Goal: Task Accomplishment & Management: Complete application form

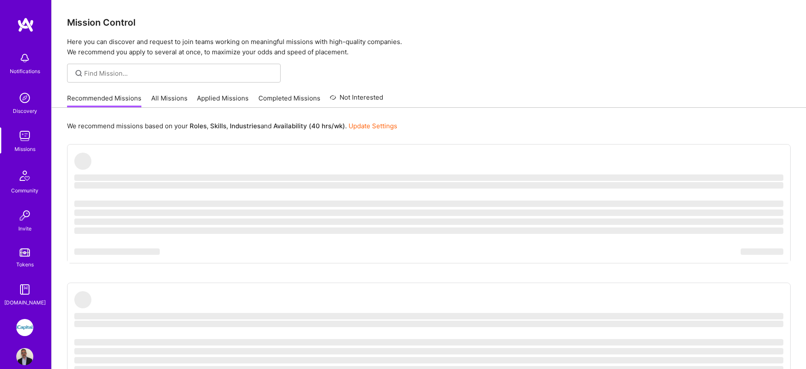
click at [32, 141] on link "Missions" at bounding box center [24, 140] width 53 height 26
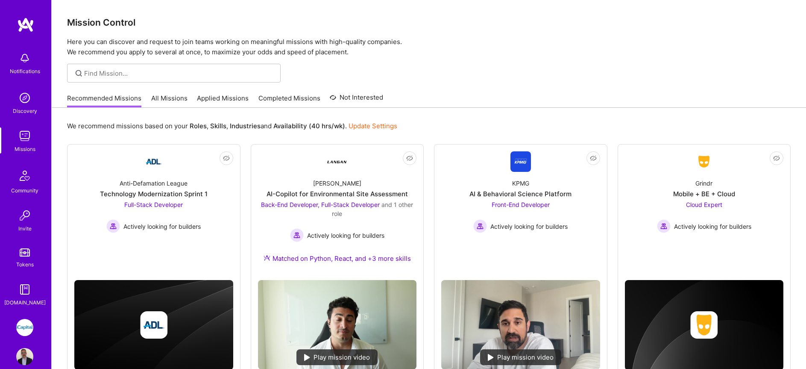
click at [174, 101] on link "All Missions" at bounding box center [169, 101] width 36 height 14
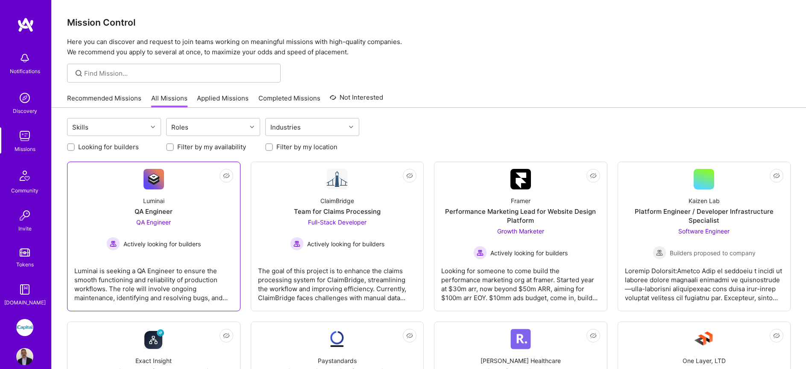
click at [199, 222] on div "QA Engineer Actively looking for builders" at bounding box center [153, 234] width 94 height 33
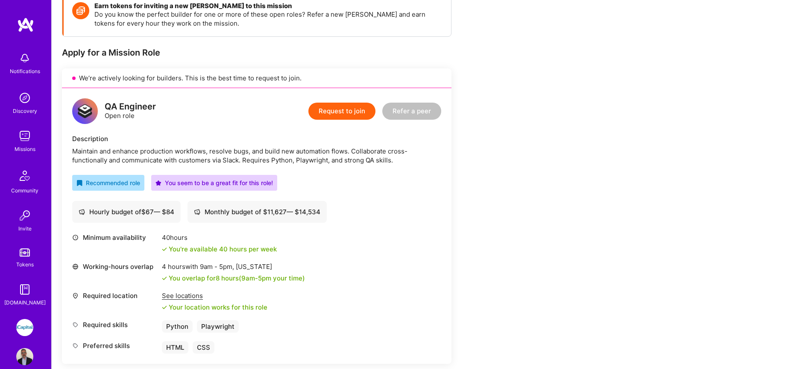
scroll to position [138, 0]
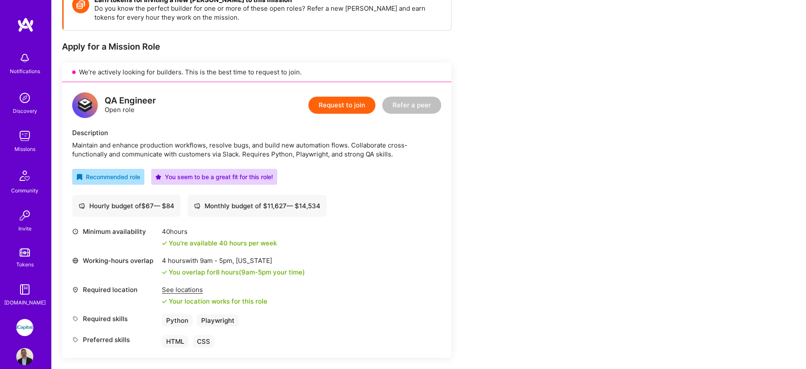
click at [347, 106] on button "Request to join" at bounding box center [342, 105] width 67 height 17
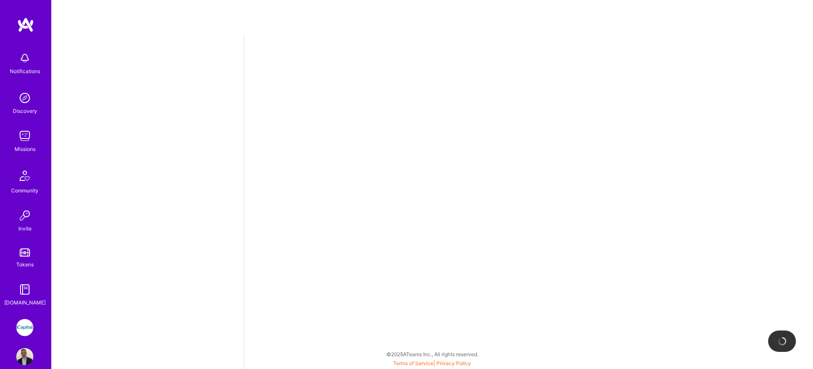
select select "CA"
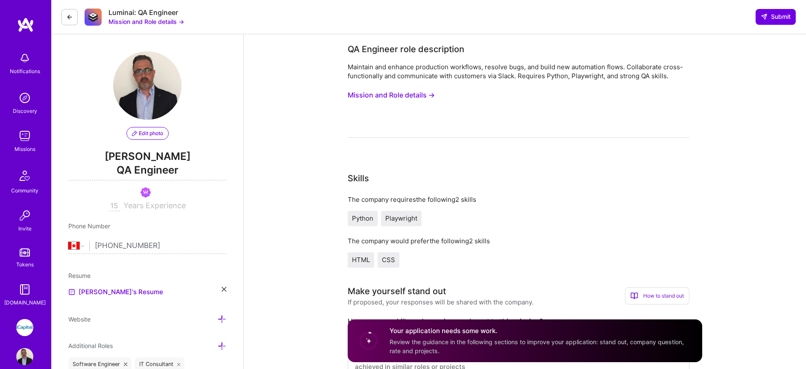
click at [369, 221] on span "Python" at bounding box center [362, 218] width 21 height 8
click at [399, 96] on button "Mission and Role details →" at bounding box center [391, 95] width 87 height 16
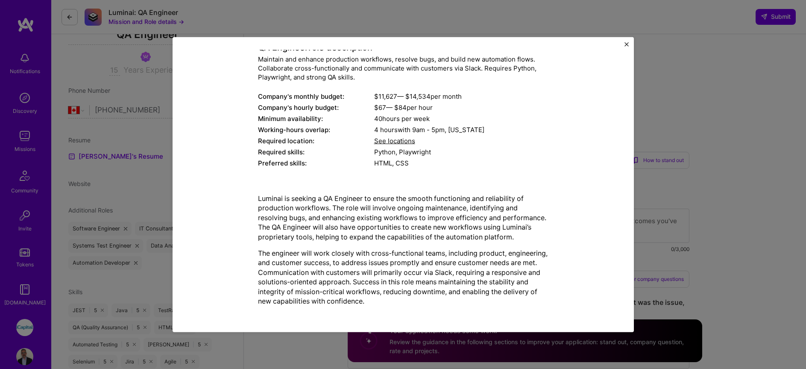
scroll to position [137, 0]
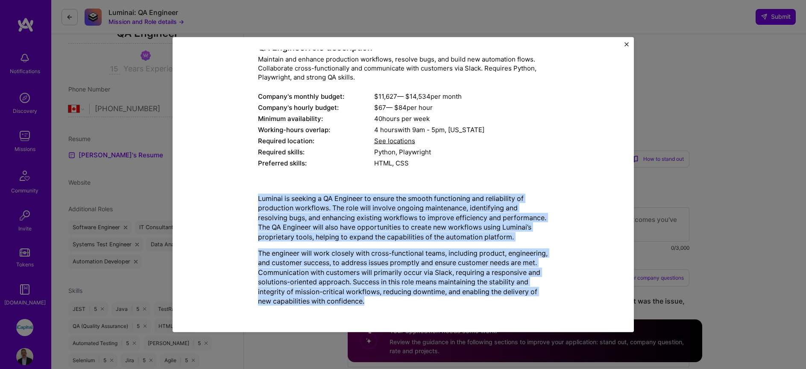
drag, startPoint x: 250, startPoint y: 194, endPoint x: 412, endPoint y: 298, distance: 192.4
click at [413, 299] on div "Mission Description and Role Details QA Engineer role description Maintain and …" at bounding box center [403, 156] width 422 height 311
copy div "Luminai is seeking a QA Engineer to ensure the smooth functioning and reliabili…"
click at [628, 45] on img "Close" at bounding box center [627, 44] width 4 height 4
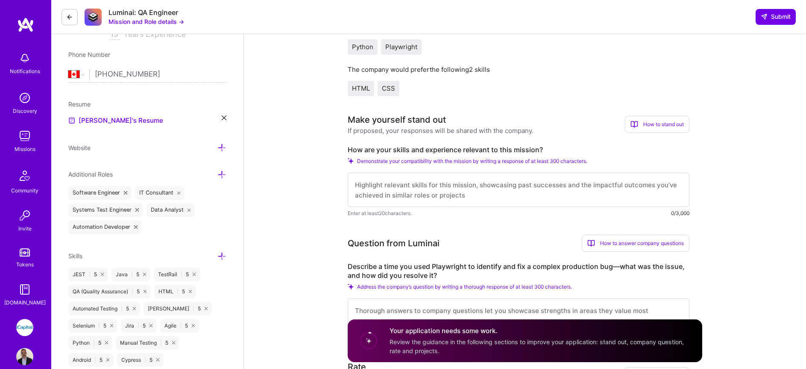
scroll to position [172, 0]
drag, startPoint x: 547, startPoint y: 146, endPoint x: 335, endPoint y: 148, distance: 211.1
copy label "How are your skills and experience relevant to this mission?"
click at [468, 193] on textarea at bounding box center [519, 189] width 342 height 34
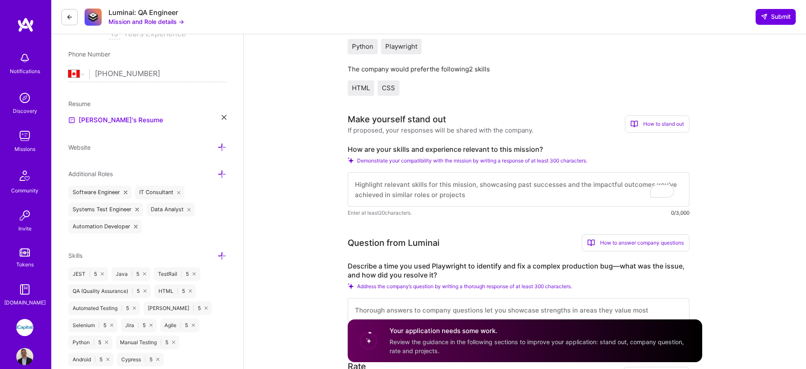
paste textarea "Lo ipsumd sit ametconsec adipi elit seddoei temp Incidid’u laboree. D magn aliq…"
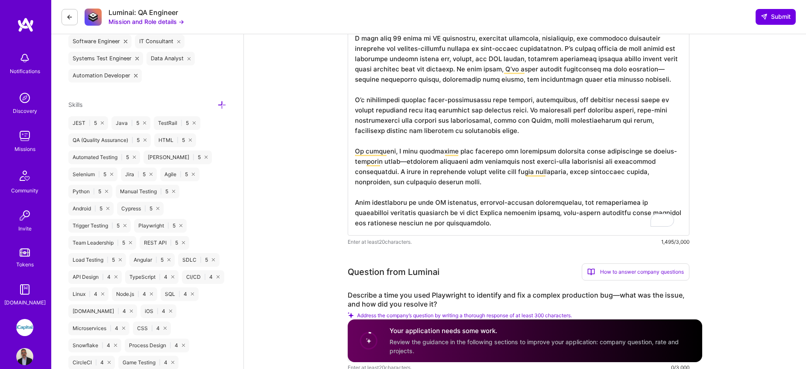
scroll to position [447, 0]
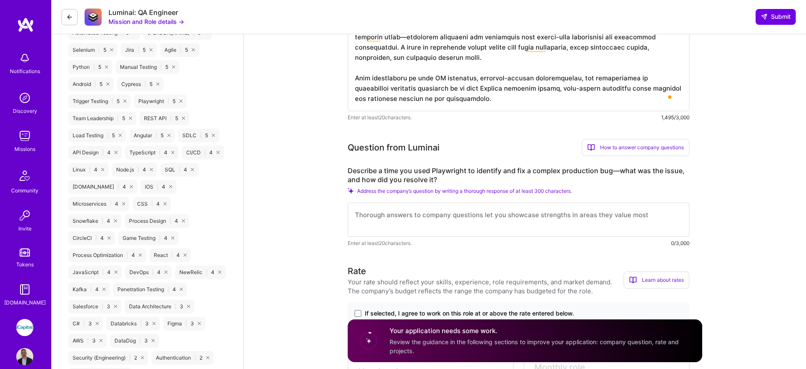
type textarea "Lo ipsumd sit ametconsec adipi elit seddoei temp Incidid’u laboree. D magn aliq…"
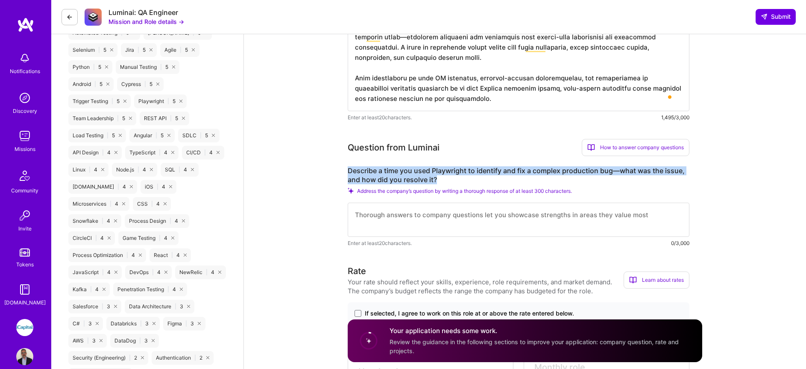
drag, startPoint x: 449, startPoint y: 178, endPoint x: 347, endPoint y: 171, distance: 102.4
copy label "Describe a time you used Playwright to identify and fix a complex production bu…"
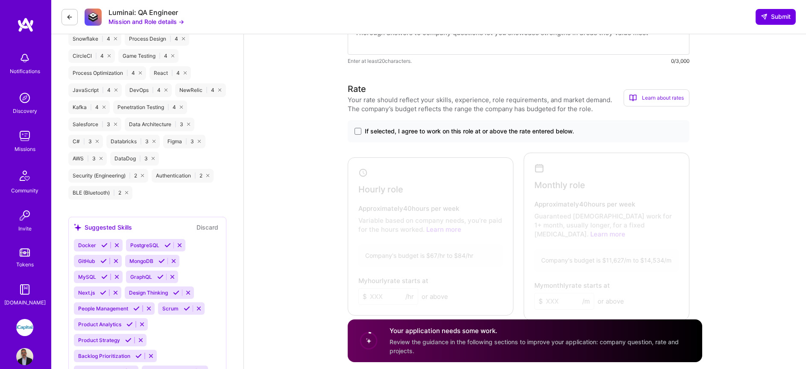
scroll to position [633, 0]
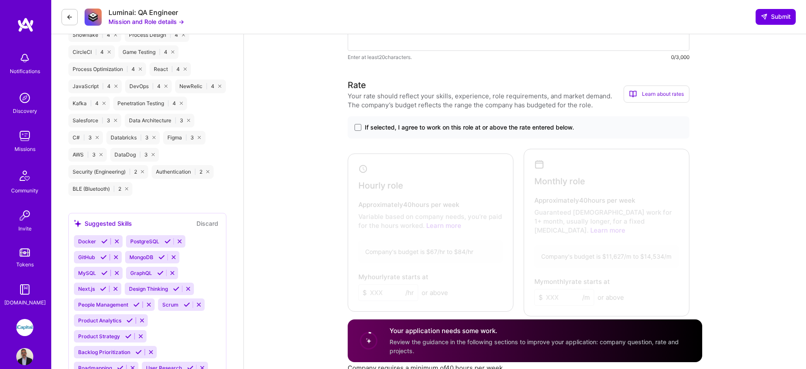
click at [399, 127] on span "If selected, I agree to work on this role at or above the rate entered below." at bounding box center [469, 127] width 209 height 9
click at [0, 0] on input "If selected, I agree to work on this role at or above the rate entered below." at bounding box center [0, 0] width 0 height 0
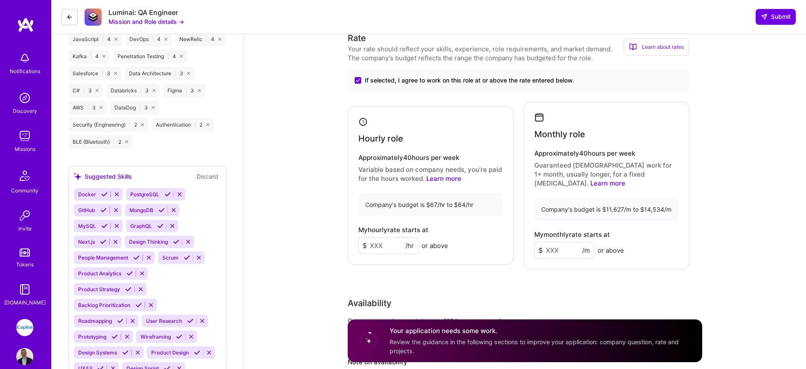
scroll to position [691, 0]
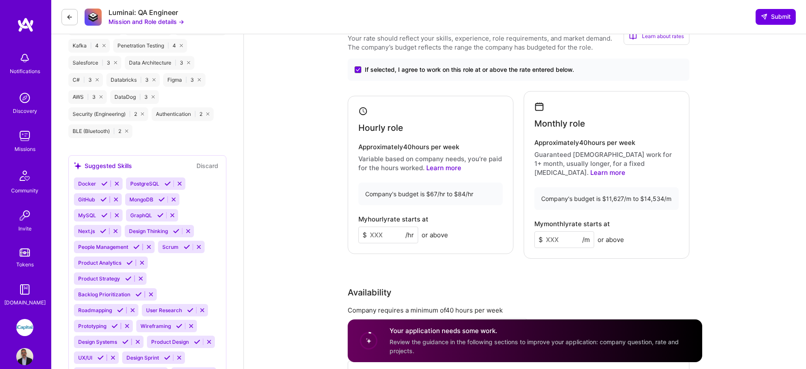
click at [379, 235] on input at bounding box center [389, 235] width 60 height 17
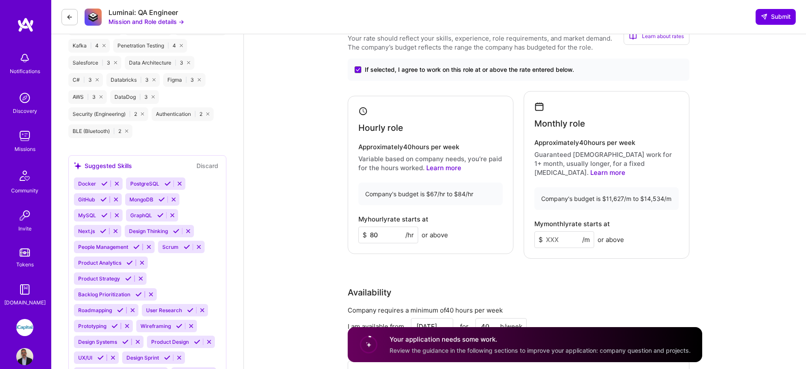
type input "80"
click at [503, 265] on div "Rate Your rate should reflect your skills, experience, role requirements, and m…" at bounding box center [525, 214] width 355 height 386
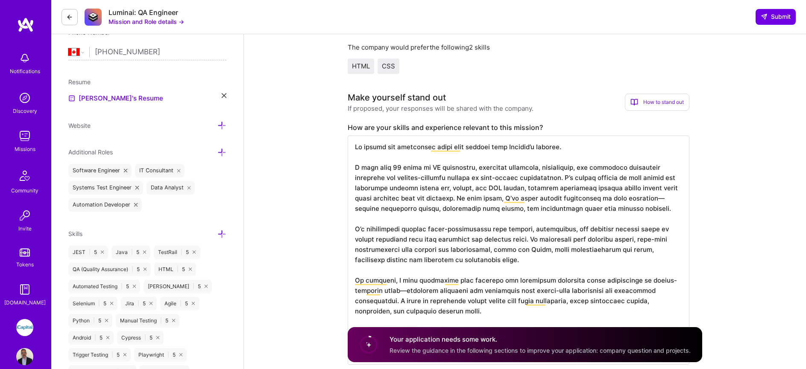
scroll to position [0, 0]
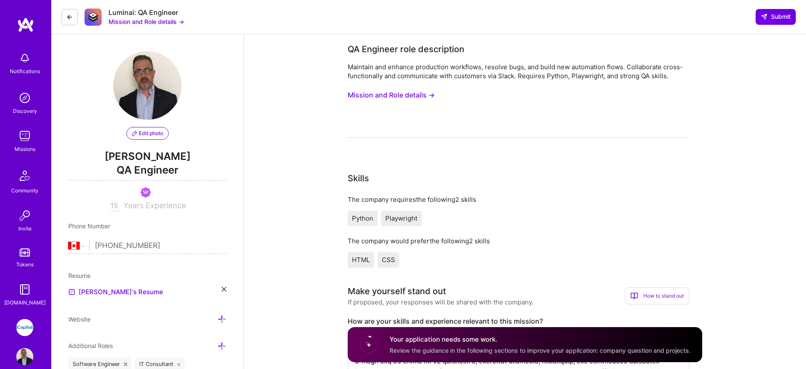
click at [390, 94] on button "Mission and Role details →" at bounding box center [391, 95] width 87 height 16
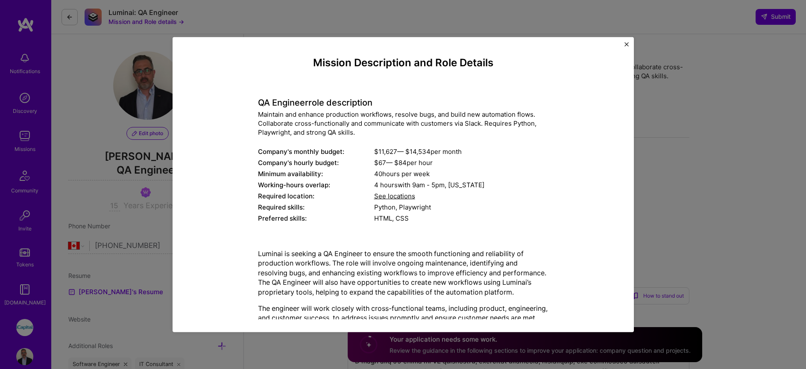
click at [629, 43] on div "Mission Description and Role Details QA Engineer role description Maintain and …" at bounding box center [404, 184] width 462 height 295
click at [628, 44] on img "Close" at bounding box center [627, 44] width 4 height 4
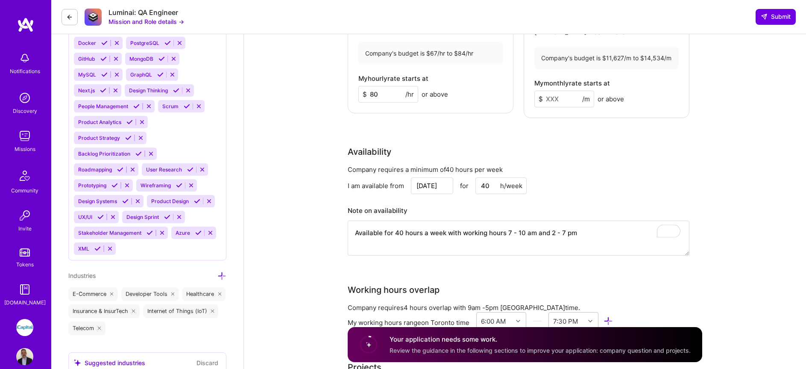
scroll to position [1, 0]
drag, startPoint x: 588, startPoint y: 224, endPoint x: 349, endPoint y: 226, distance: 238.9
click at [349, 226] on textarea "Available for 40 hours a week with working hours 7 - 10 am and 2 - 7 pm" at bounding box center [519, 238] width 342 height 35
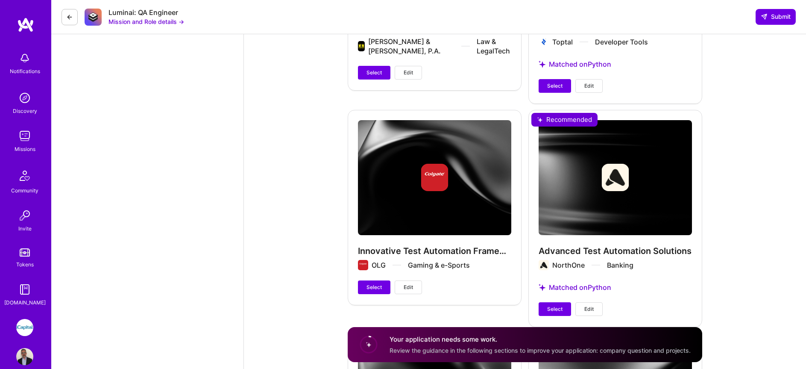
scroll to position [1174, 0]
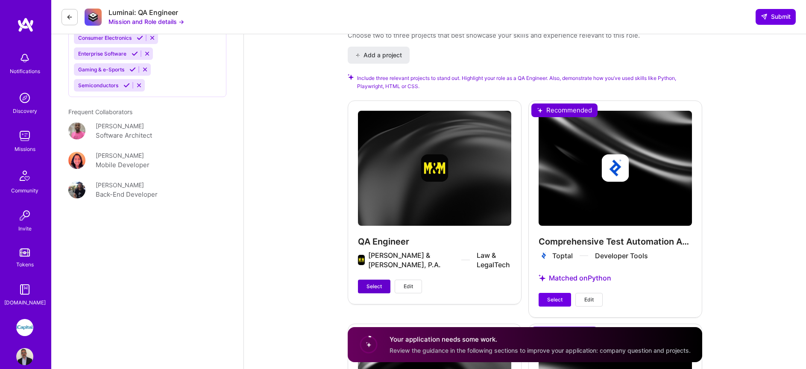
click at [375, 282] on span "Select" at bounding box center [374, 286] width 15 height 8
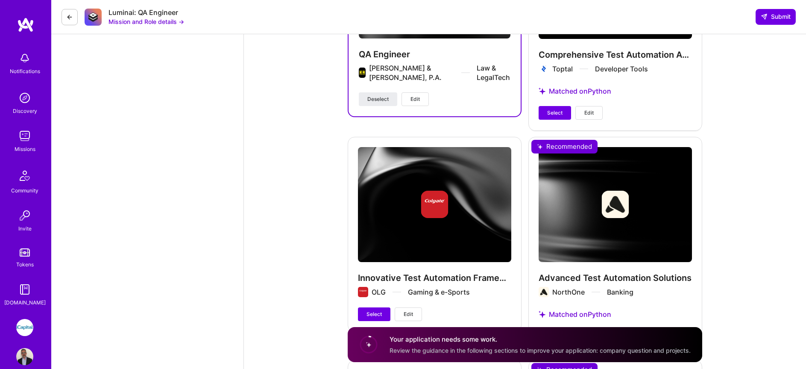
scroll to position [1391, 0]
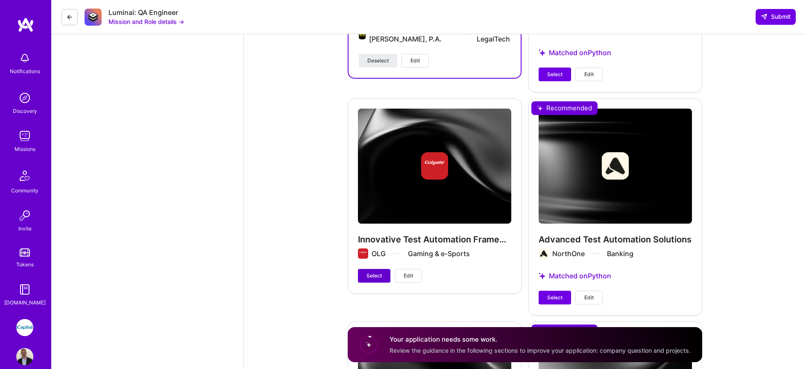
click at [377, 272] on span "Select" at bounding box center [374, 276] width 15 height 8
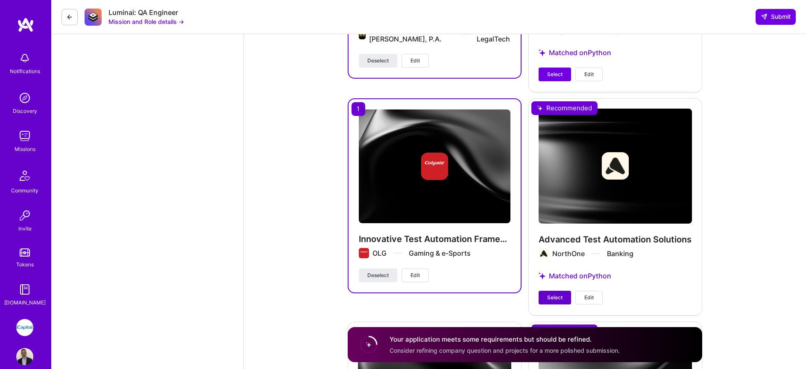
click at [543, 291] on button "Select" at bounding box center [555, 298] width 32 height 14
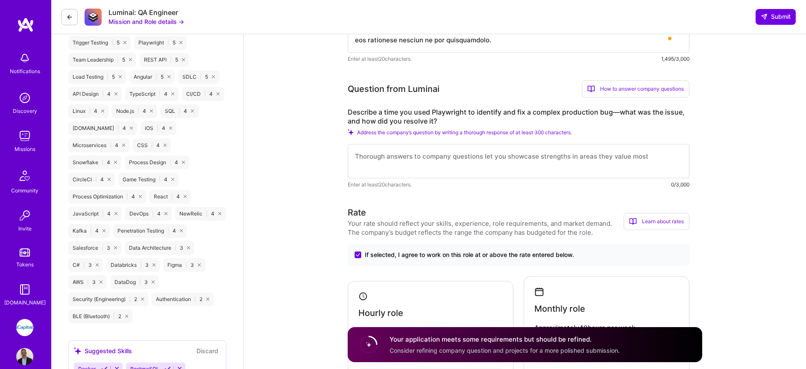
scroll to position [504, 0]
click at [452, 164] on textarea at bounding box center [519, 163] width 342 height 34
paste textarea "I once used Playwright to track down a tricky logout bug in production where us…"
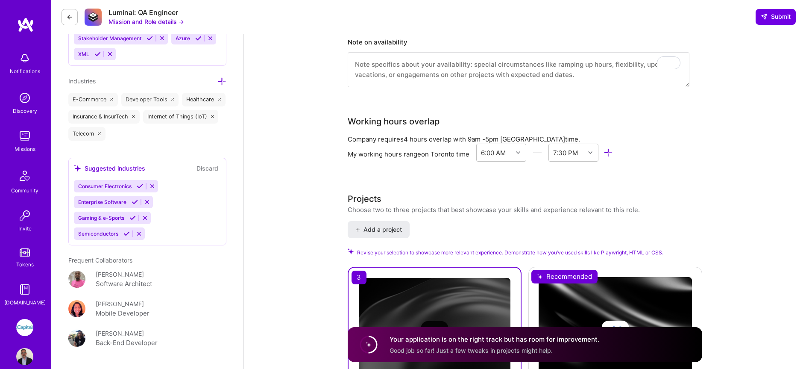
scroll to position [0, 0]
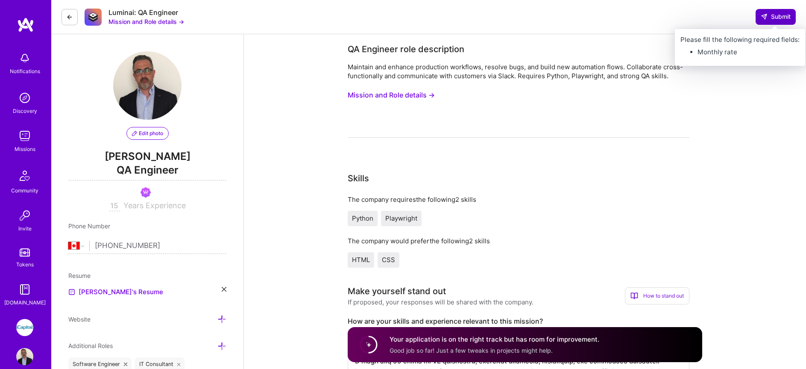
type textarea "I once used Playwright to track down a tricky logout bug in production where us…"
click at [780, 16] on span "Submit" at bounding box center [776, 16] width 30 height 9
click at [771, 17] on span "Submit" at bounding box center [776, 16] width 30 height 9
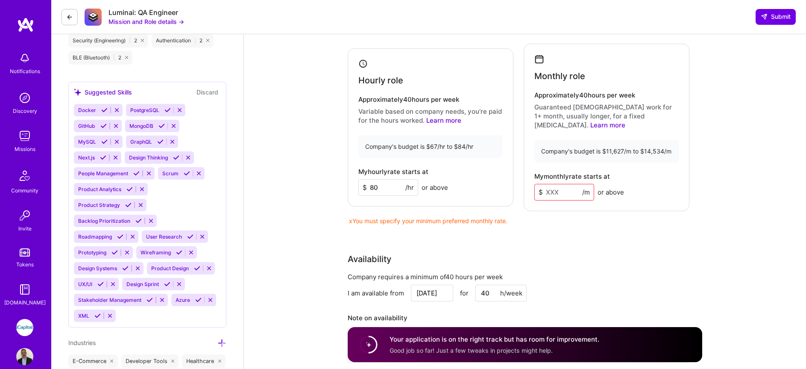
scroll to position [798, 0]
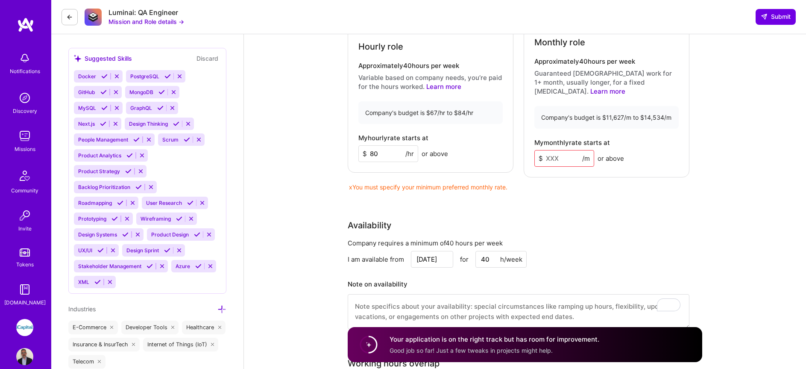
click at [562, 150] on input at bounding box center [565, 158] width 60 height 17
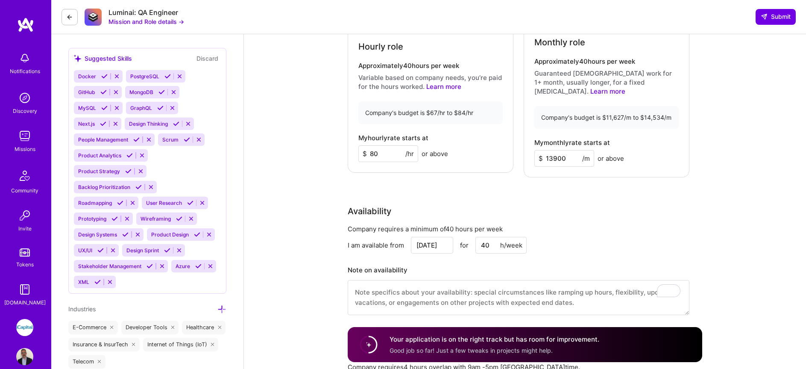
type input "13900"
click at [626, 209] on div "Availability Company requires a minimum of 40 hours per week I am available fro…" at bounding box center [519, 265] width 342 height 121
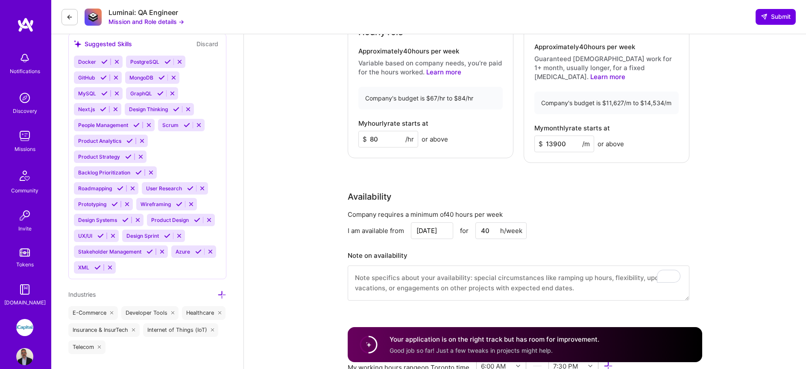
scroll to position [976, 0]
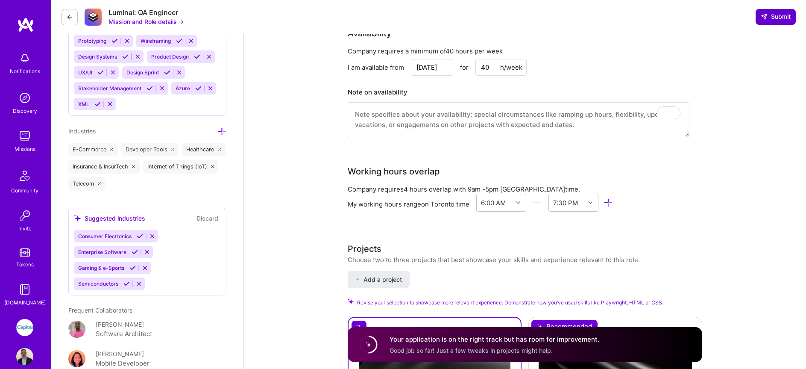
click at [773, 21] on button "Submit" at bounding box center [776, 16] width 40 height 15
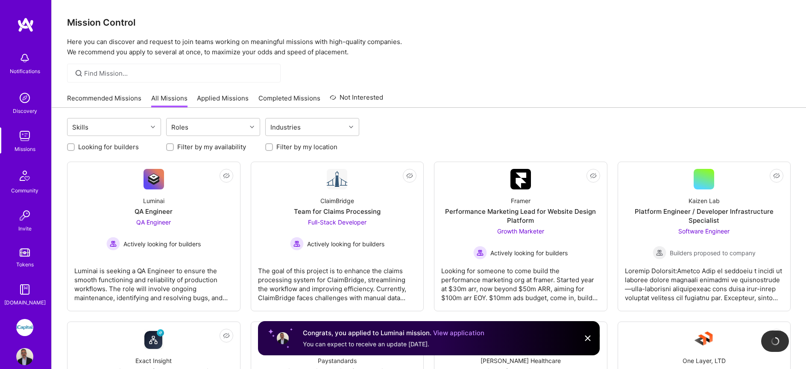
click at [209, 97] on link "Applied Missions" at bounding box center [223, 101] width 52 height 14
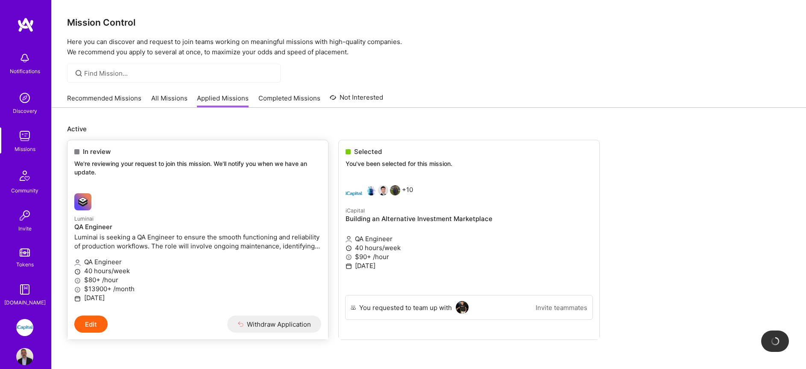
click at [100, 323] on button "Edit" at bounding box center [90, 323] width 33 height 17
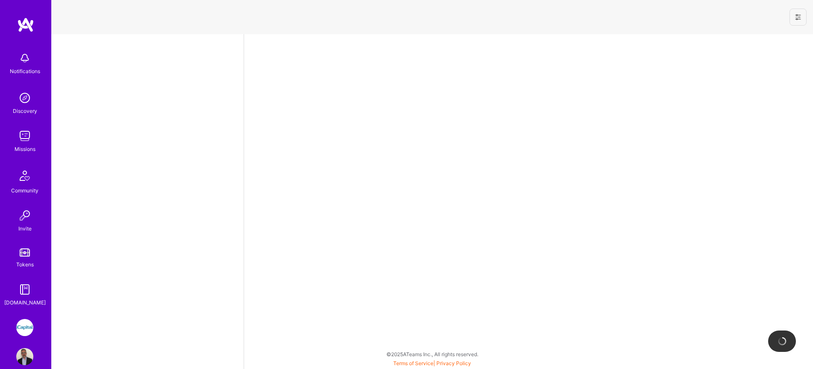
select select "CA"
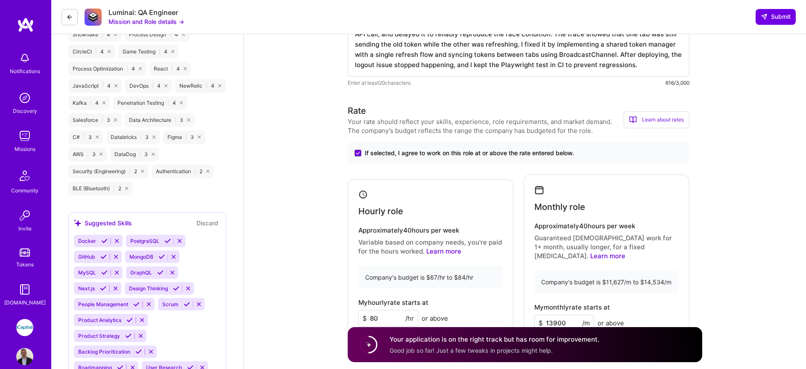
scroll to position [818, 0]
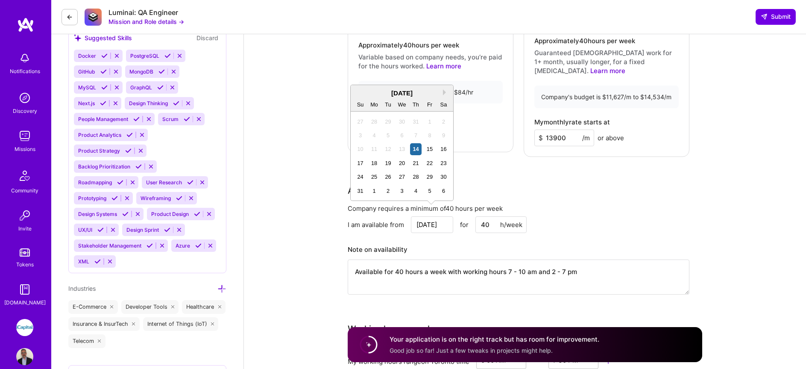
drag, startPoint x: 437, startPoint y: 217, endPoint x: 430, endPoint y: 218, distance: 6.9
click at [430, 218] on input "[DATE]" at bounding box center [432, 224] width 42 height 17
click at [374, 177] on div "25" at bounding box center [375, 177] width 12 height 12
type input "[DATE]"
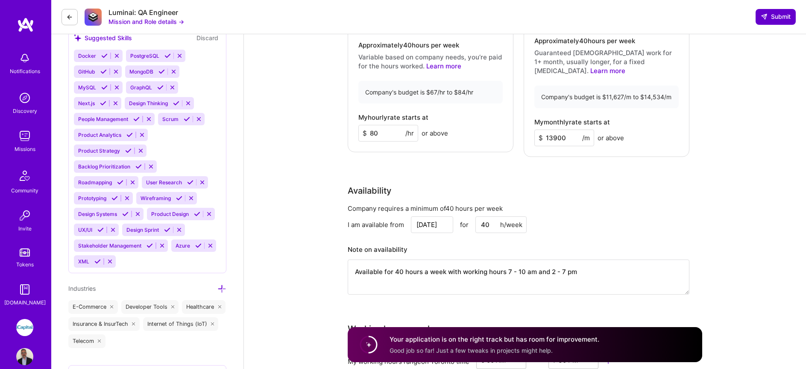
click at [777, 17] on span "Submit" at bounding box center [776, 16] width 30 height 9
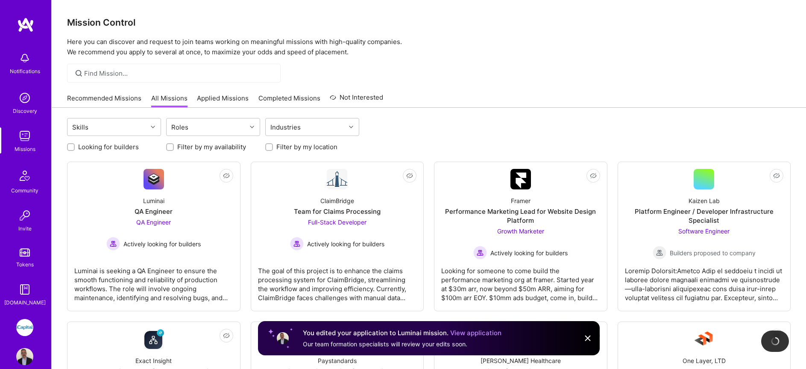
click at [773, 16] on div "Mission Control Here you can discover and request to join teams working on mean…" at bounding box center [429, 28] width 755 height 57
click at [172, 174] on link "Not Interested Luminai QA Engineer QA Engineer Actively looking for builders [P…" at bounding box center [153, 236] width 159 height 135
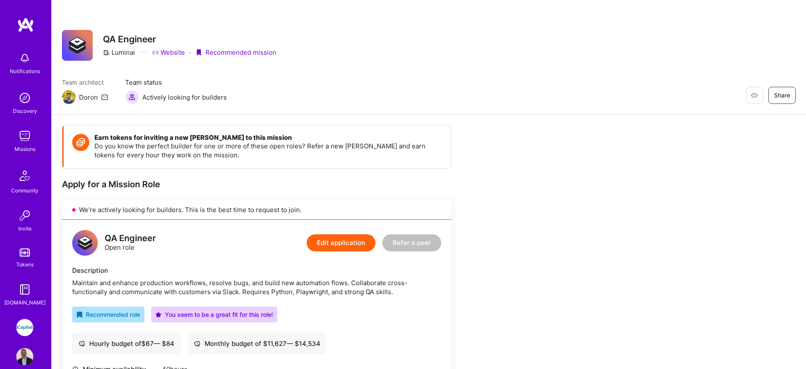
click at [17, 135] on img at bounding box center [24, 135] width 17 height 17
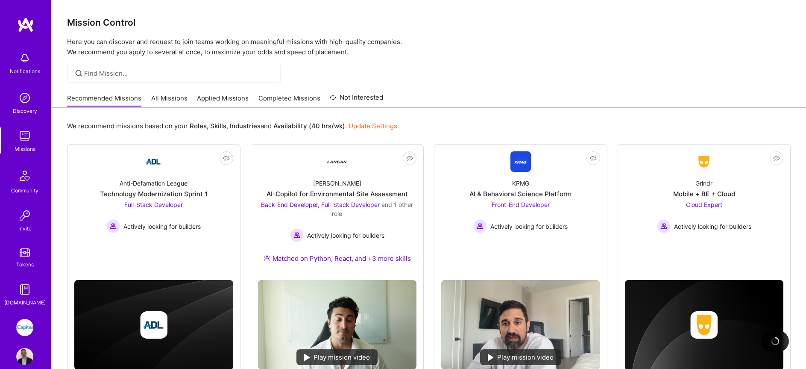
click at [172, 98] on link "All Missions" at bounding box center [169, 101] width 36 height 14
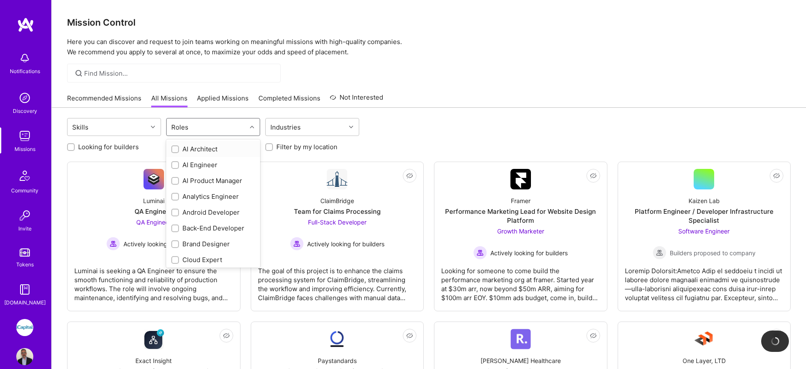
click at [222, 129] on div "Roles" at bounding box center [207, 126] width 80 height 17
click at [207, 200] on div "QA Engineer" at bounding box center [213, 197] width 84 height 9
checkbox input "true"
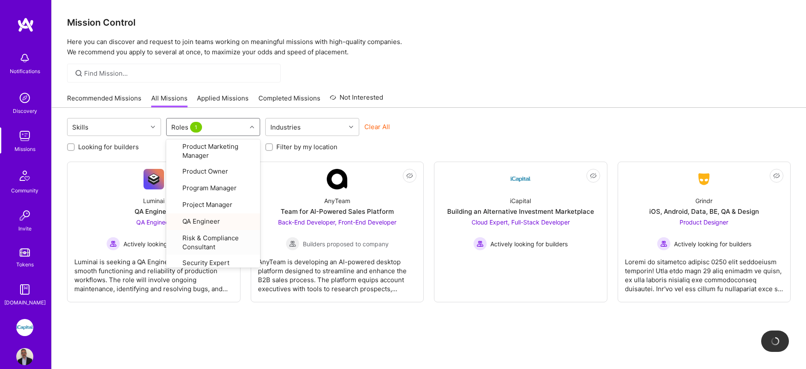
click at [456, 121] on div "Skills option QA Engineer, selected. option Risk & Compliance Consultant focuse…" at bounding box center [429, 128] width 724 height 20
